Goal: Information Seeking & Learning: Learn about a topic

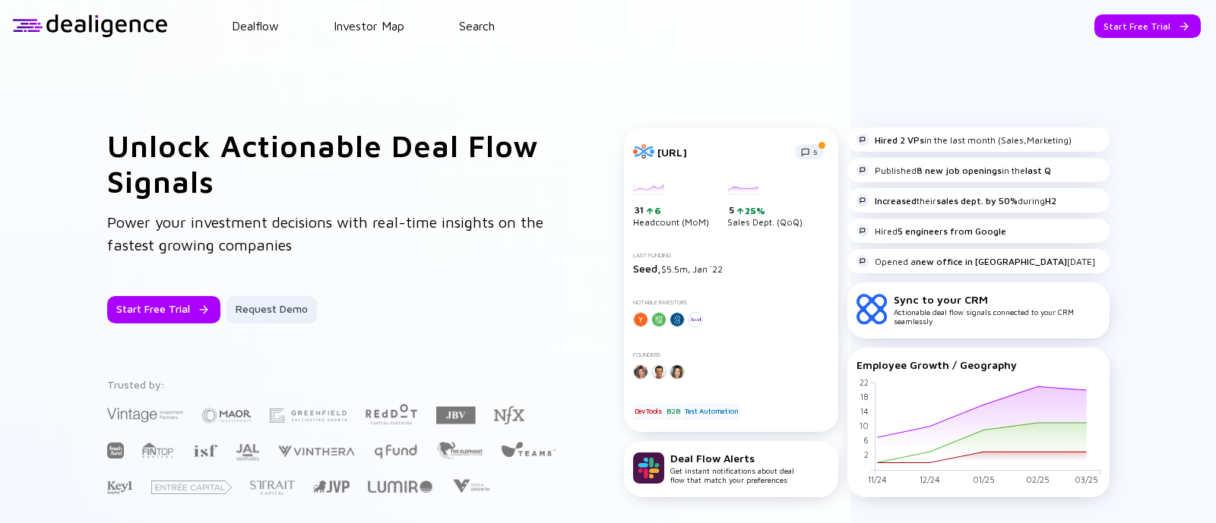
click at [489, 8] on header "Dealflow Investor Map Search Start Free Trial Dealflow Investor Map Start Free …" at bounding box center [608, 26] width 1216 height 52
click at [489, 20] on link "Search" at bounding box center [477, 26] width 36 height 14
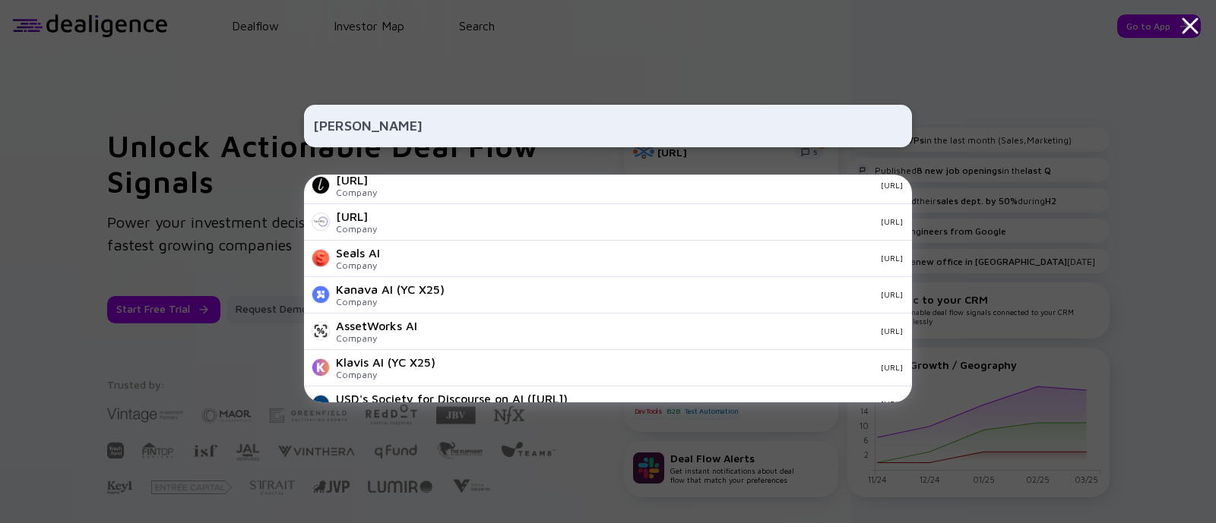
scroll to position [285, 0]
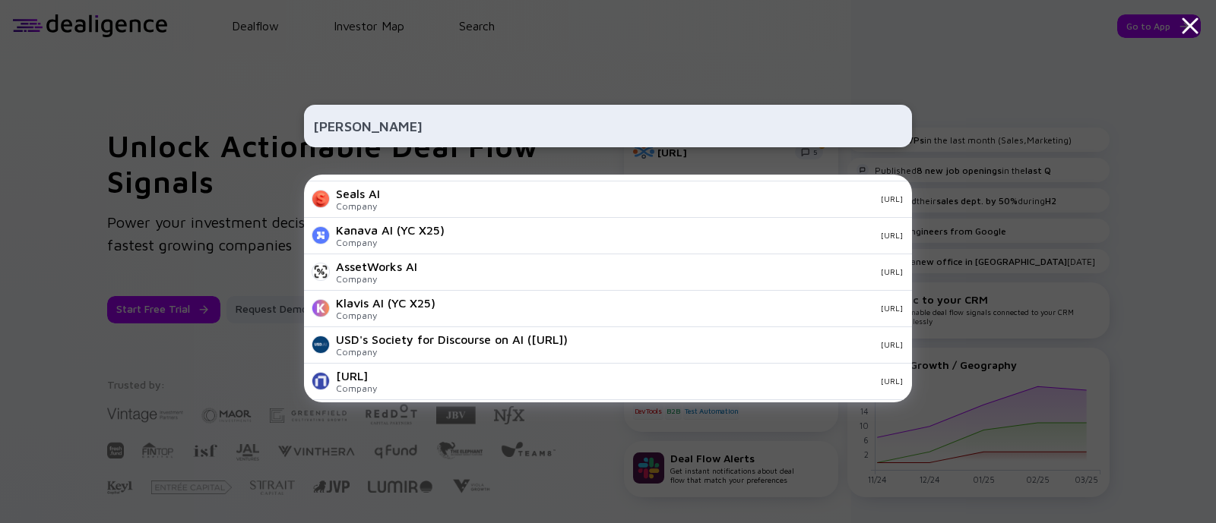
click at [339, 127] on input "[PERSON_NAME]" at bounding box center [608, 125] width 590 height 27
paste input "[URL][DOMAIN_NAME]"
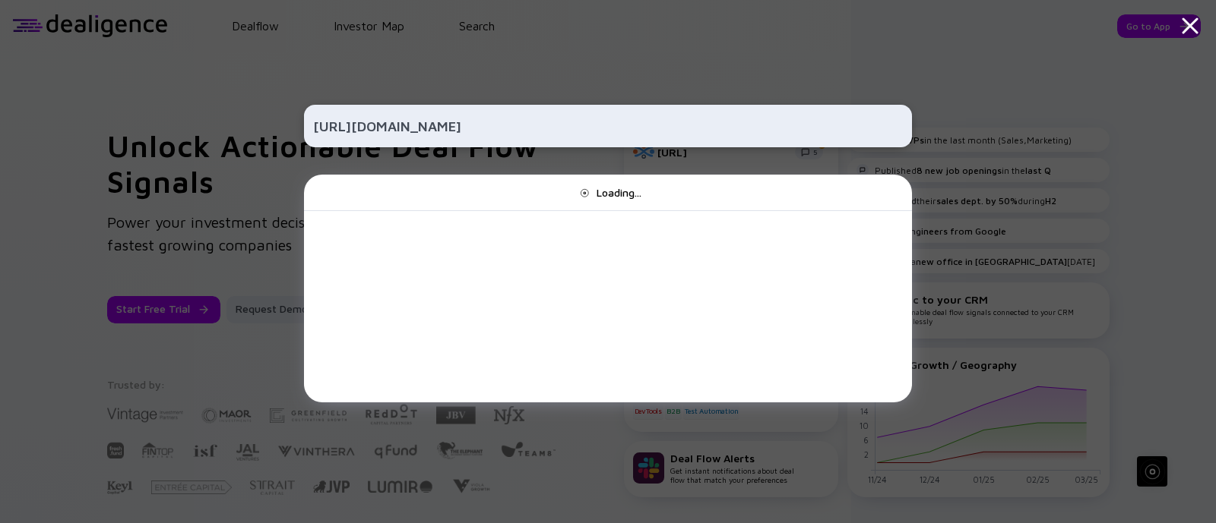
scroll to position [0, 0]
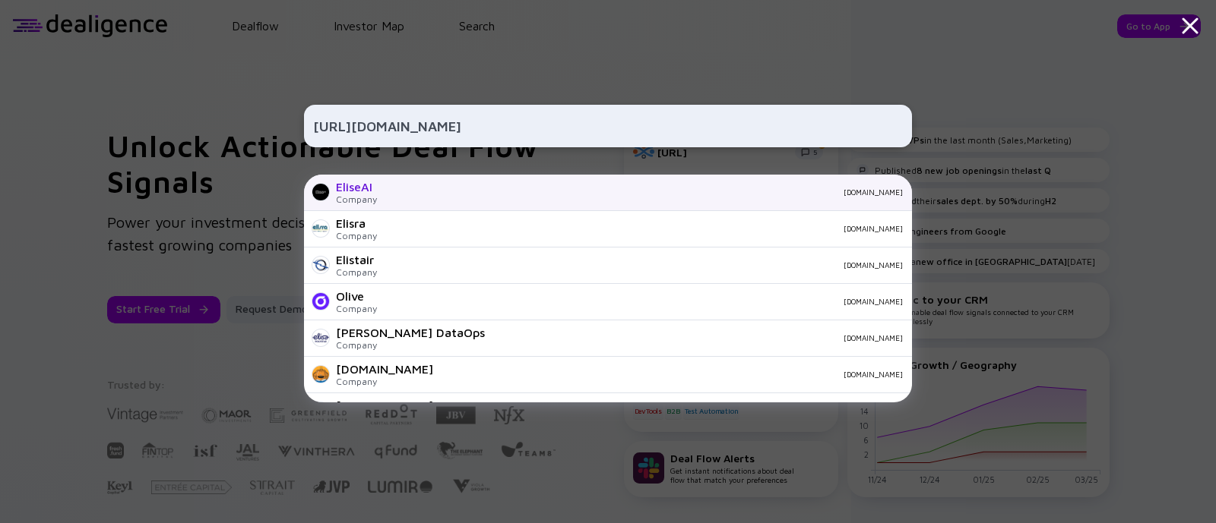
type input "[URL][DOMAIN_NAME]"
click at [376, 200] on div "EliseAI Company [DOMAIN_NAME]" at bounding box center [608, 193] width 608 height 36
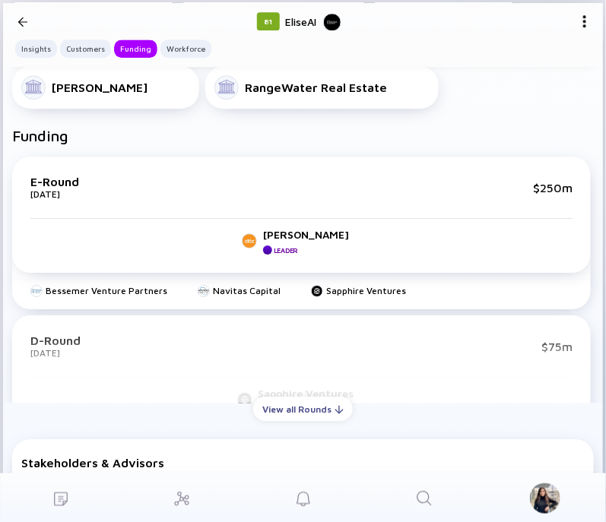
scroll to position [868, 0]
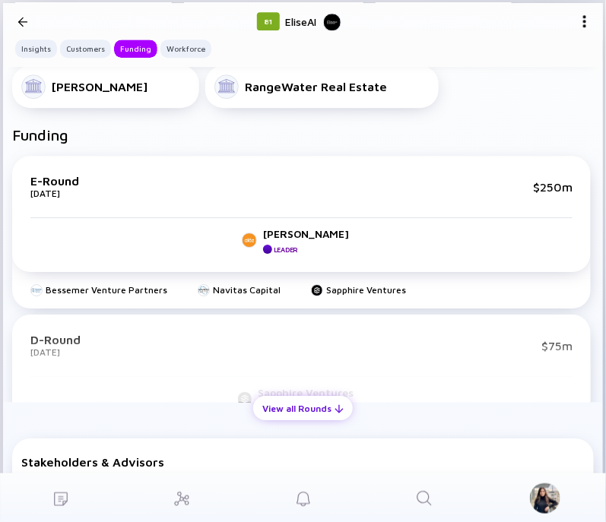
click at [280, 419] on div "View all Rounds" at bounding box center [303, 409] width 100 height 24
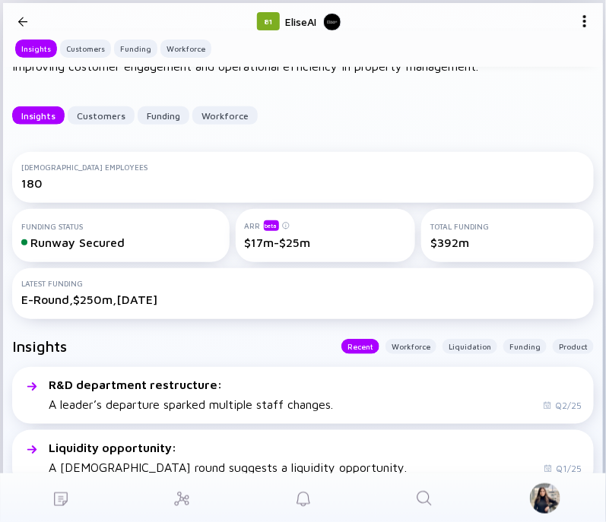
scroll to position [75, 0]
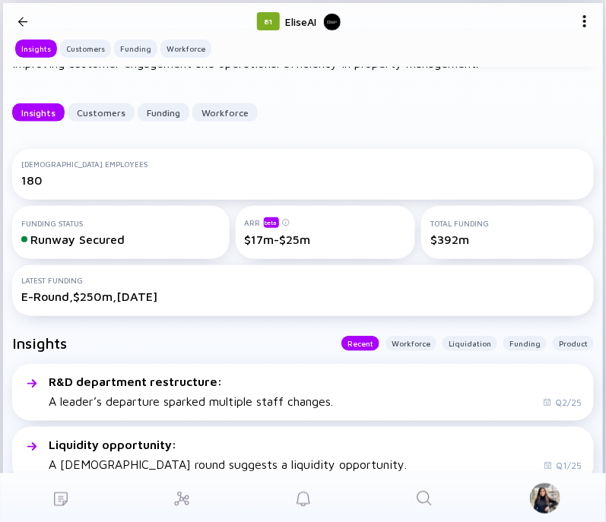
click at [340, 200] on div "[DEMOGRAPHIC_DATA] Employees 180" at bounding box center [302, 174] width 581 height 51
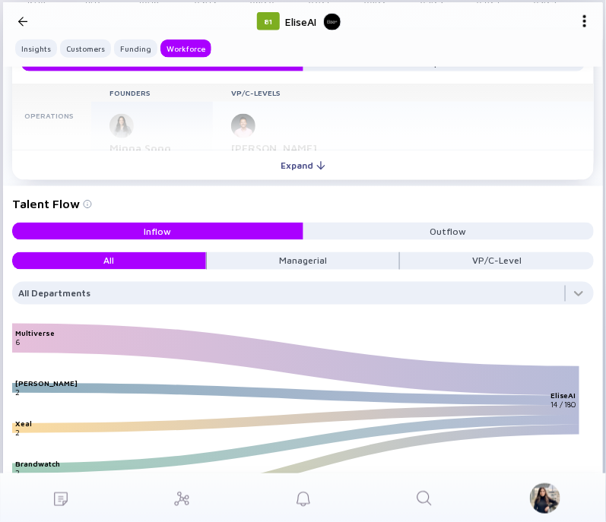
scroll to position [2754, 0]
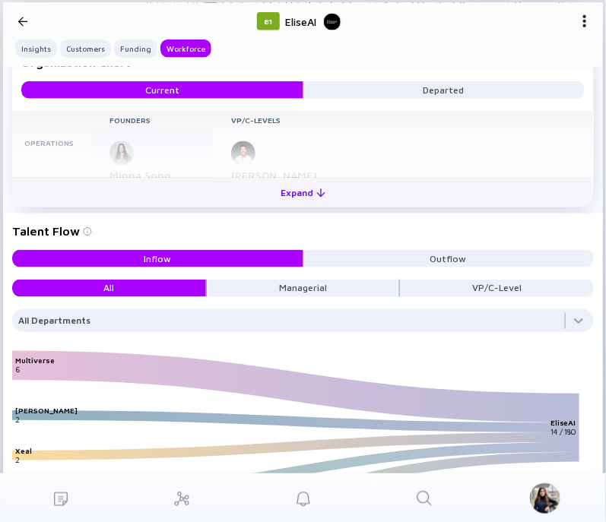
click at [285, 204] on div "Expand" at bounding box center [302, 193] width 63 height 24
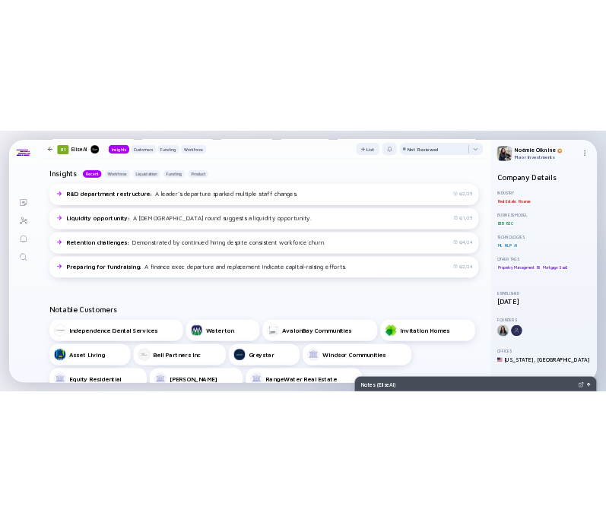
scroll to position [354, 0]
